Goal: Task Accomplishment & Management: Use online tool/utility

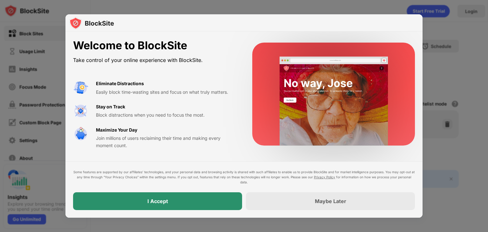
click at [213, 200] on div "I Accept" at bounding box center [157, 201] width 169 height 18
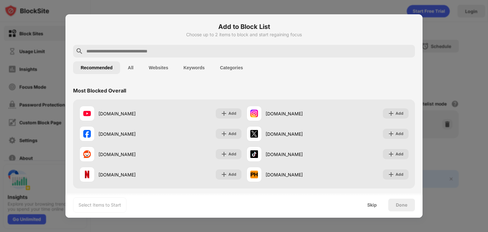
click at [151, 51] on input "text" at bounding box center [249, 51] width 326 height 8
click at [152, 68] on button "Websites" at bounding box center [158, 67] width 35 height 13
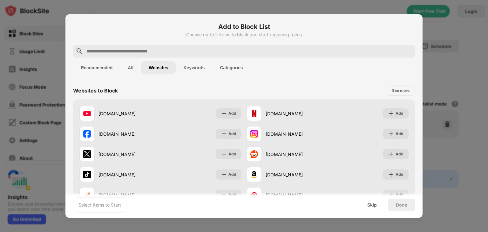
click at [156, 48] on input "text" at bounding box center [249, 51] width 326 height 8
click at [110, 44] on div "Add to Block List Choose up to 2 items to block and start regaining focus" at bounding box center [244, 33] width 342 height 23
click at [110, 53] on input "text" at bounding box center [249, 51] width 326 height 8
paste input "**********"
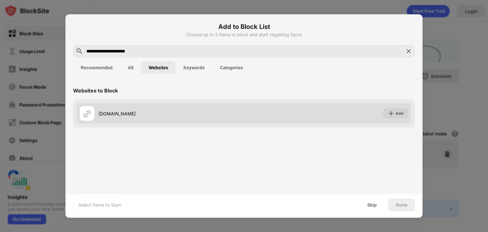
type input "**********"
click at [165, 121] on div "[DOMAIN_NAME] Add" at bounding box center [244, 113] width 334 height 20
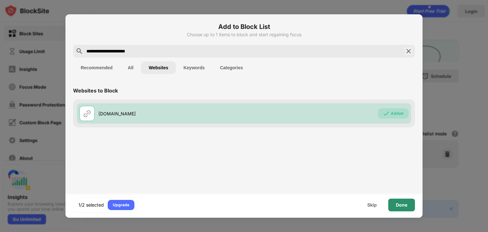
click at [410, 205] on div "Done" at bounding box center [401, 204] width 27 height 13
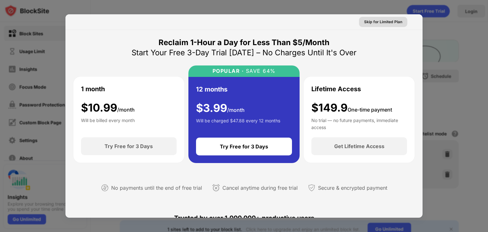
click at [364, 21] on div "Skip for Limited Plan" at bounding box center [383, 22] width 38 height 6
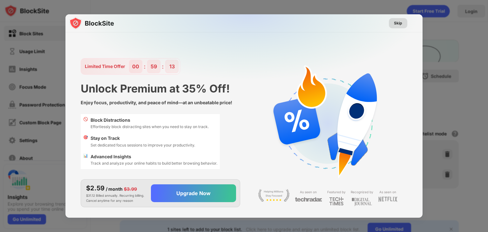
click at [398, 21] on div "Skip" at bounding box center [398, 23] width 8 height 6
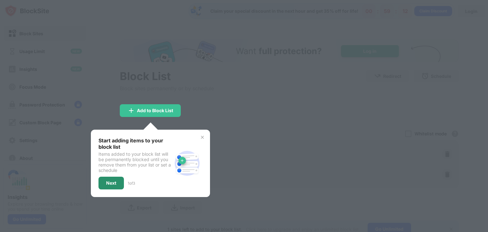
click at [114, 180] on div "Next" at bounding box center [111, 182] width 10 height 5
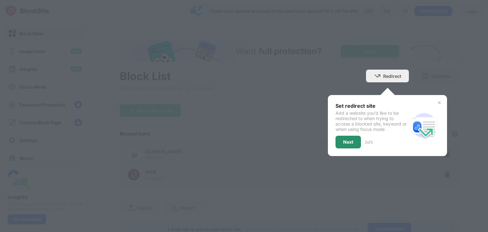
click at [344, 142] on div "Next" at bounding box center [348, 141] width 10 height 5
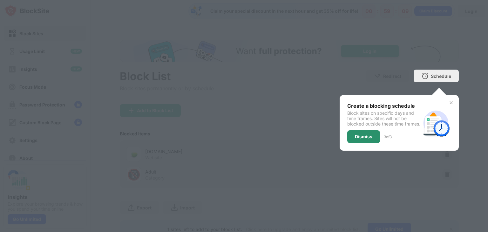
click at [360, 139] on div "Dismiss" at bounding box center [363, 136] width 17 height 5
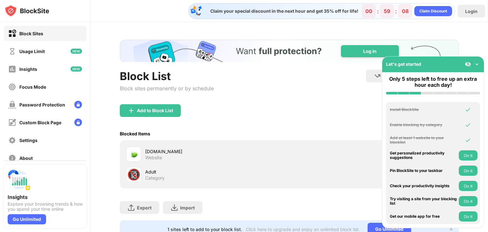
click at [476, 65] on img at bounding box center [476, 64] width 6 height 6
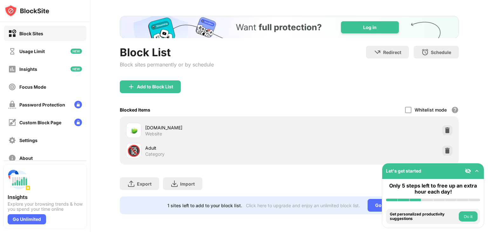
scroll to position [28, 0]
